Goal: Information Seeking & Learning: Learn about a topic

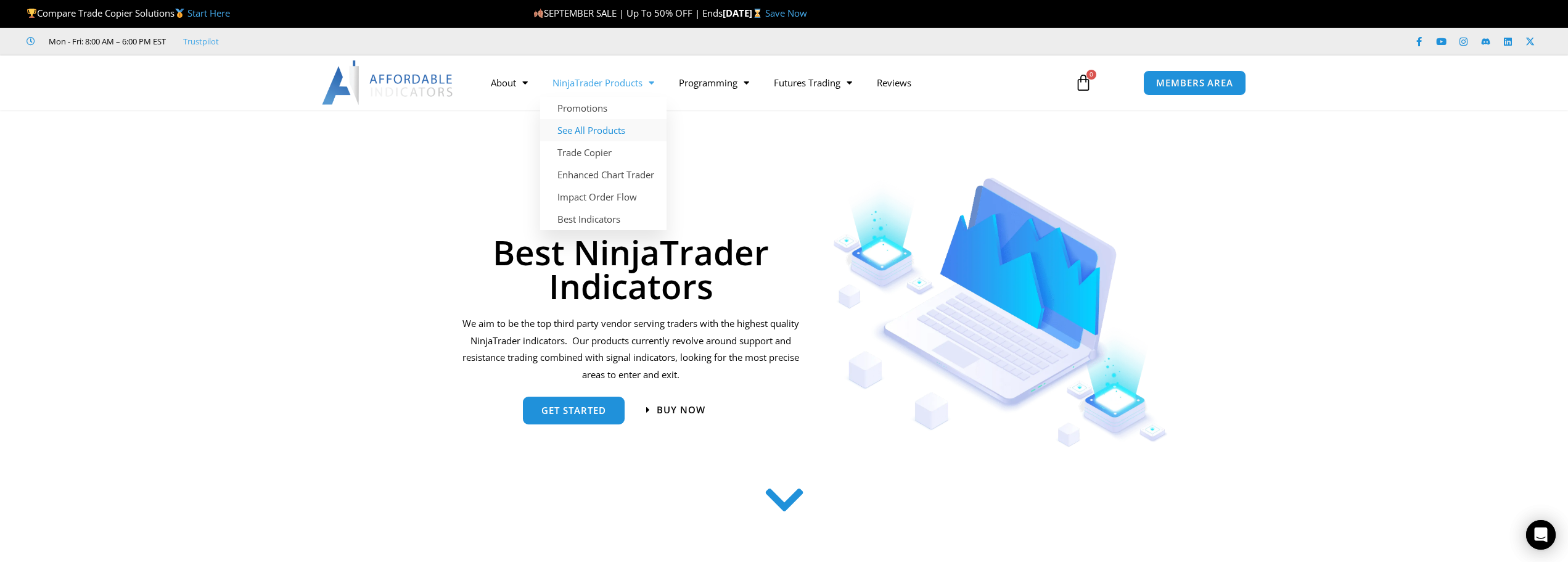
click at [589, 128] on link "See All Products" at bounding box center [603, 131] width 127 height 22
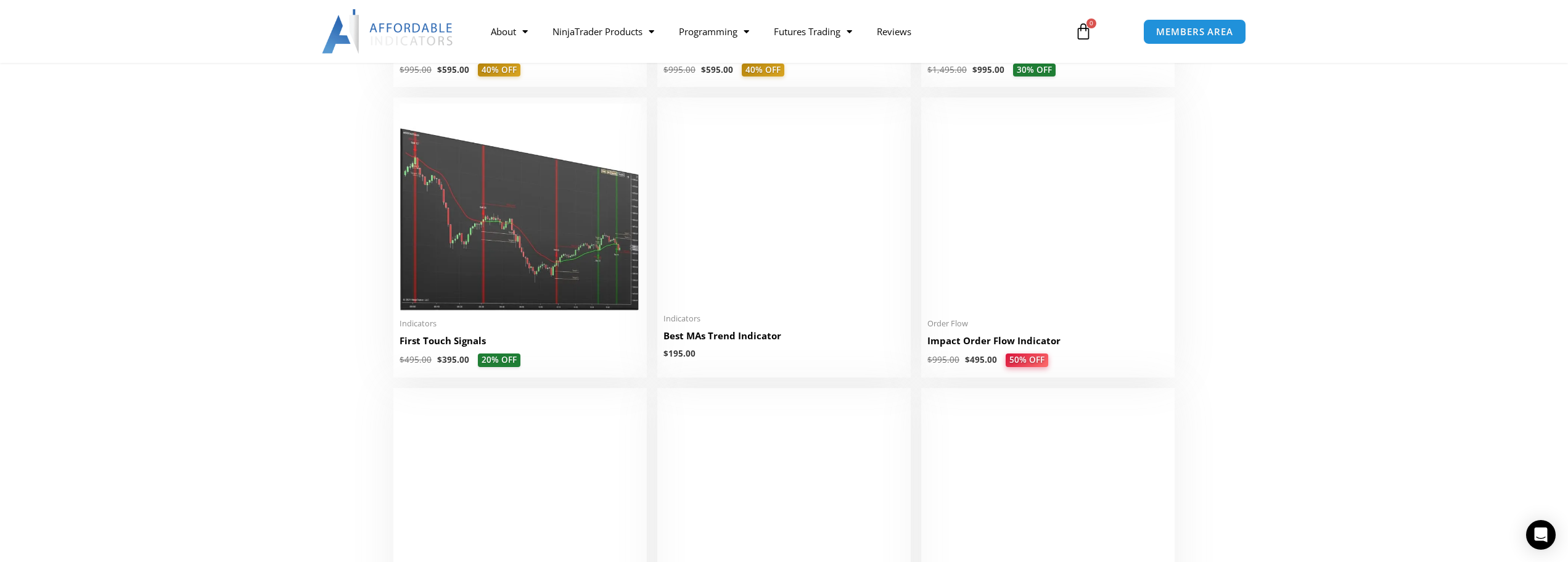
scroll to position [1975, 0]
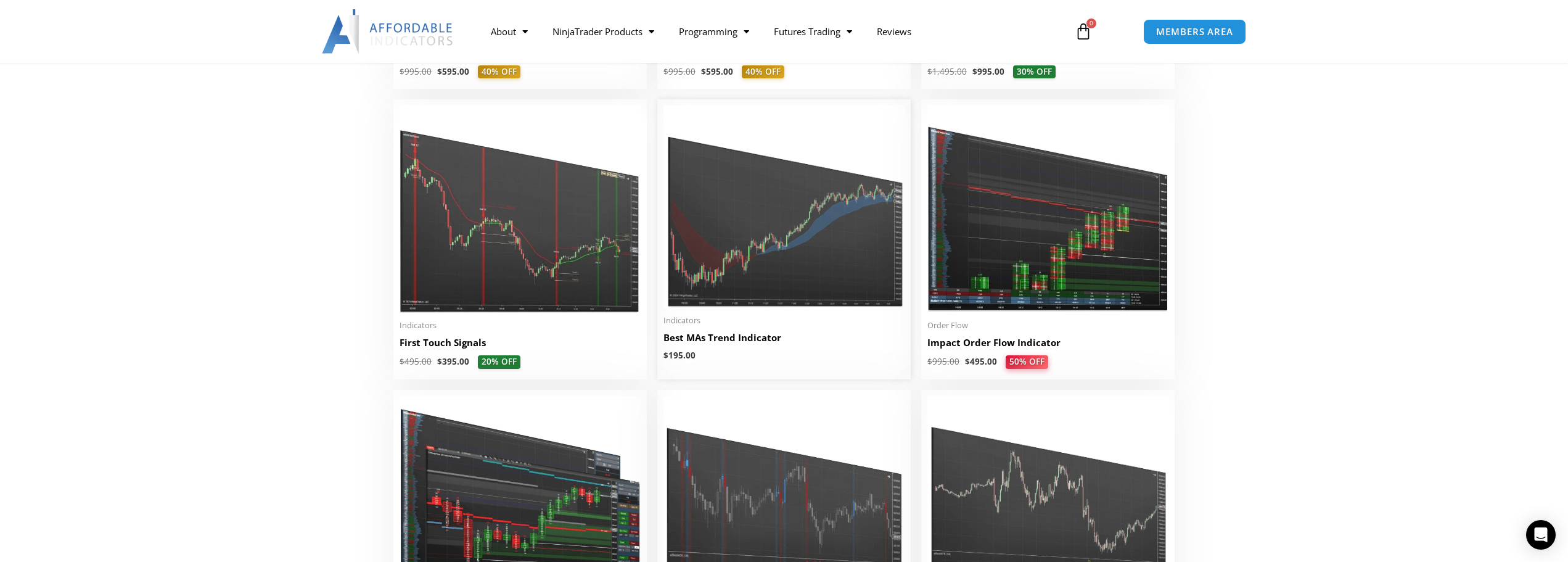
click at [740, 287] on img at bounding box center [784, 207] width 241 height 202
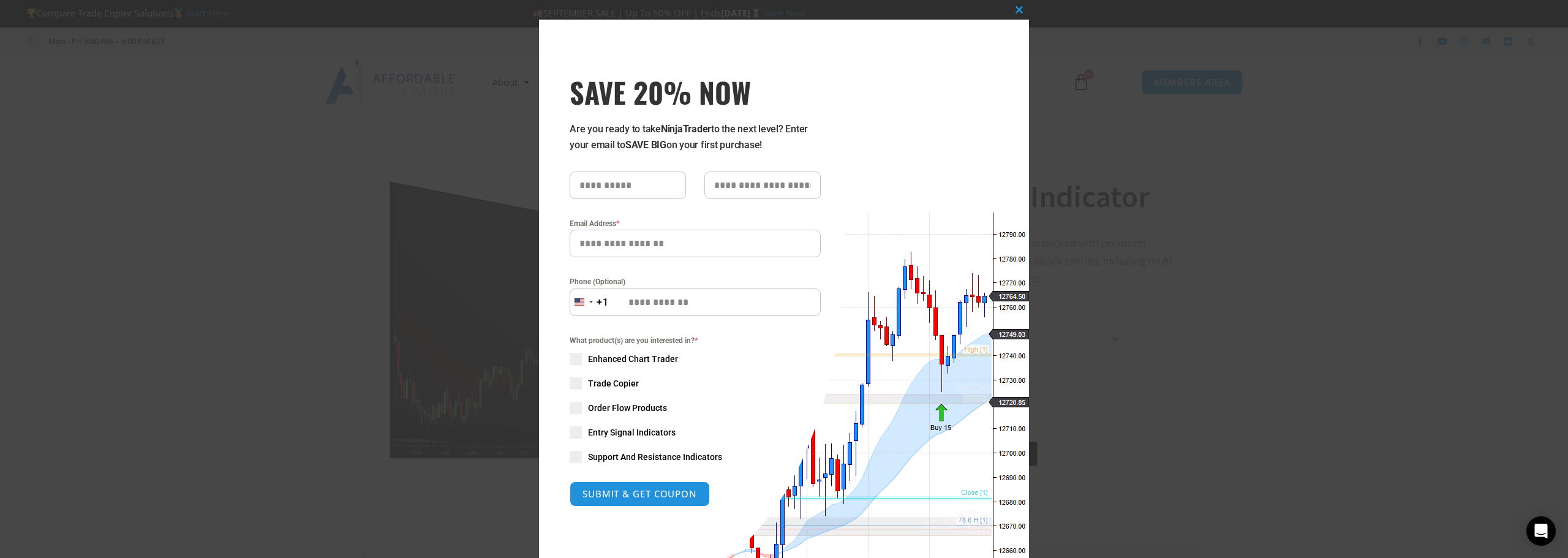
click at [1015, 29] on div "Close this module SAVE 20% NOW Are you ready to take NinjaTrader to the next le…" at bounding box center [784, 326] width 490 height 614
click at [1016, 12] on span "SAVE 20% NOW popup" at bounding box center [1019, 10] width 20 height 7
